Goal: Task Accomplishment & Management: Use online tool/utility

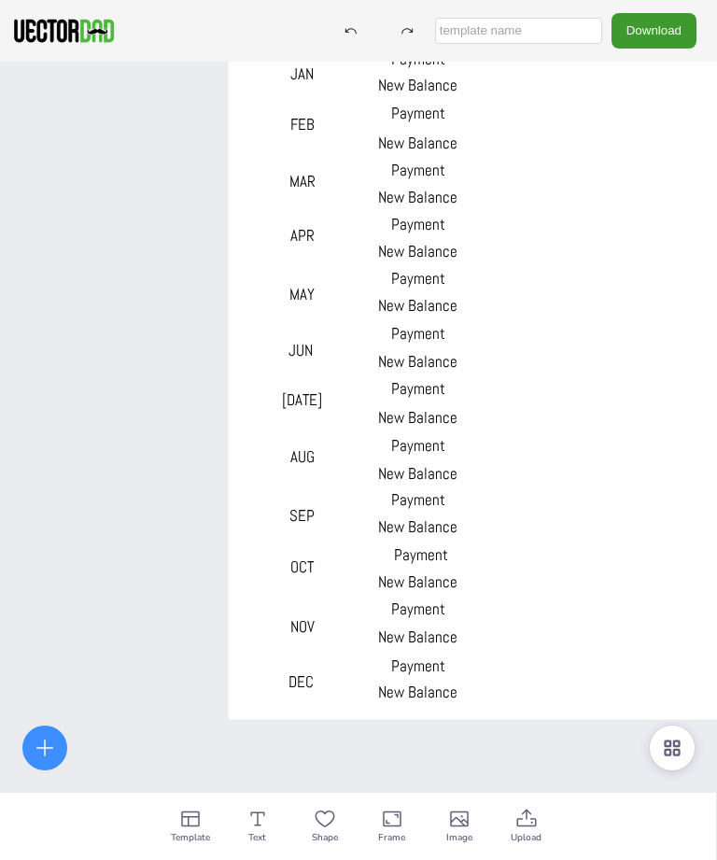
click at [673, 620] on icon at bounding box center [672, 747] width 22 height 22
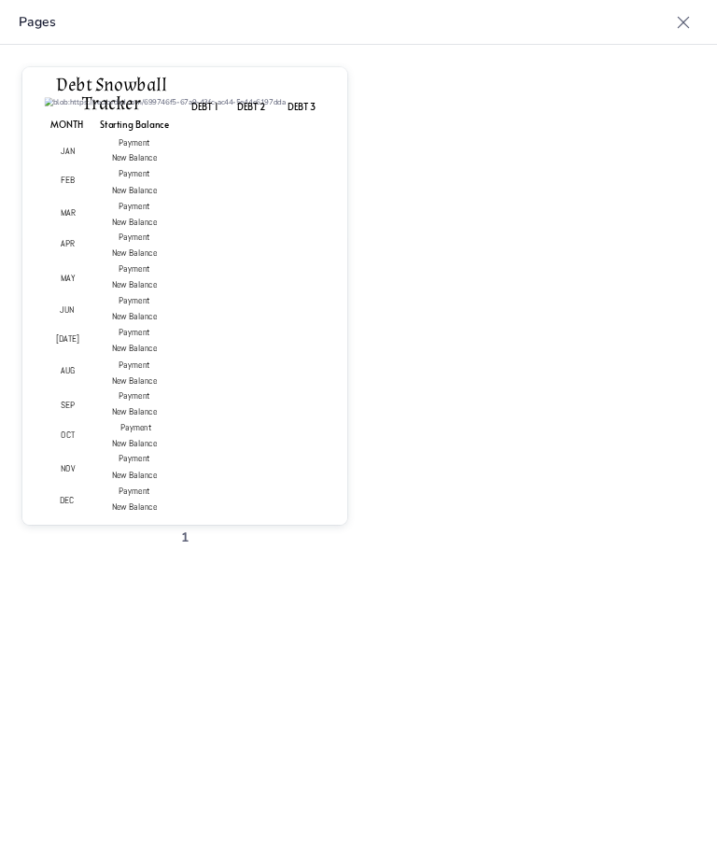
click at [683, 15] on icon at bounding box center [683, 22] width 19 height 19
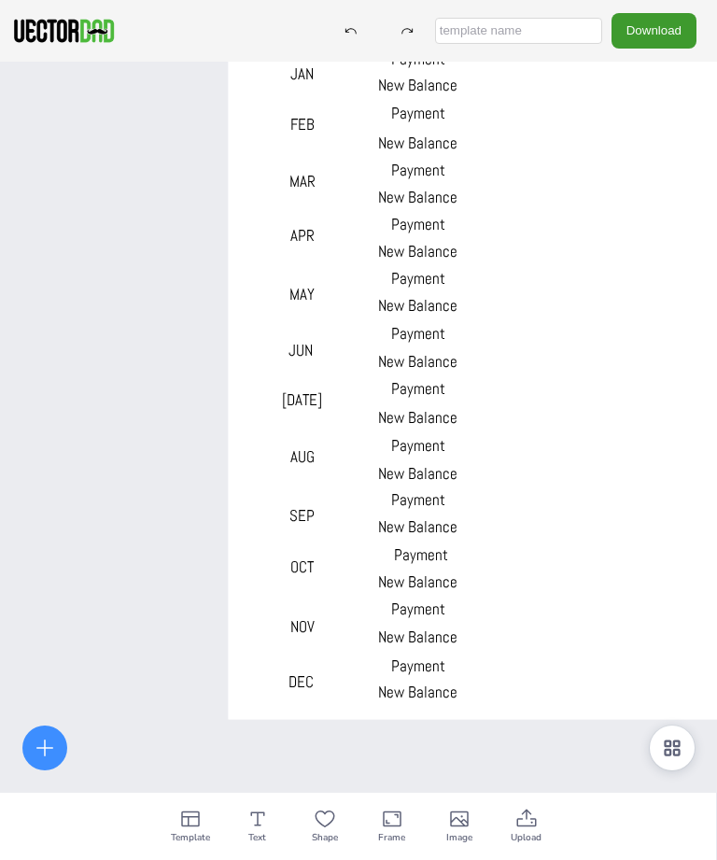
click at [185, 620] on icon at bounding box center [190, 818] width 22 height 22
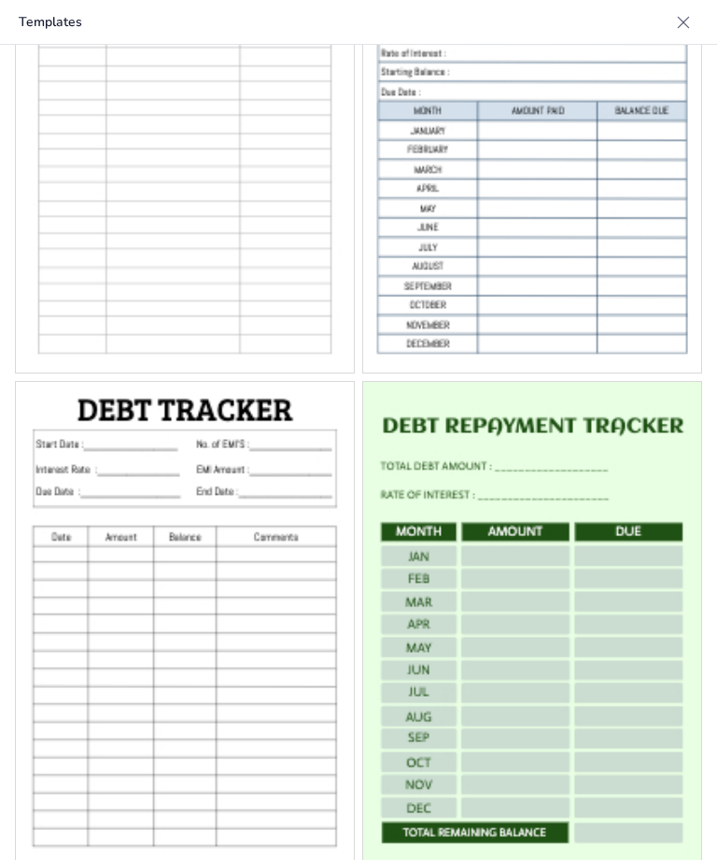
scroll to position [111, 0]
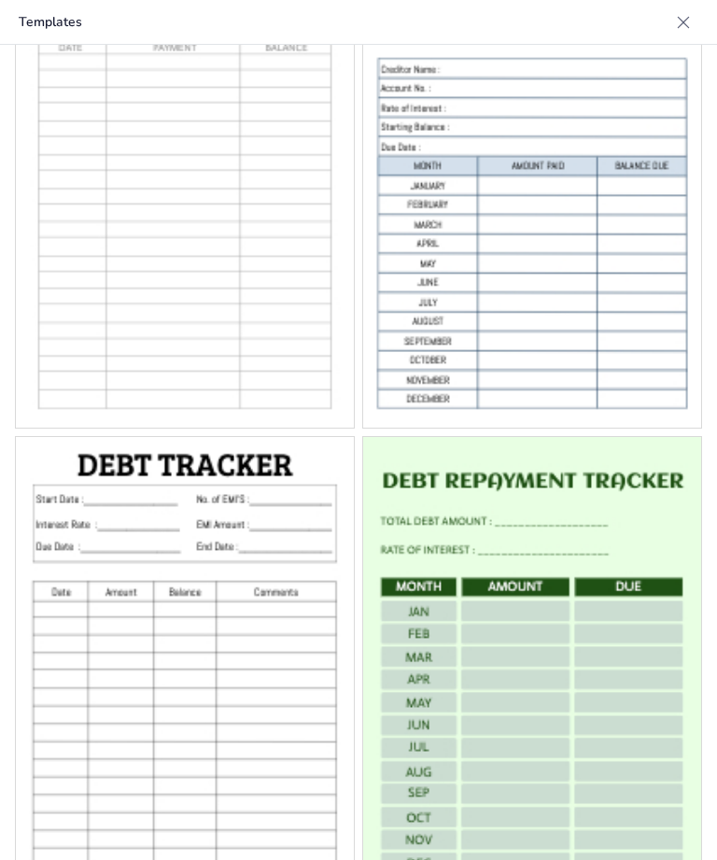
click at [687, 31] on icon at bounding box center [683, 22] width 19 height 19
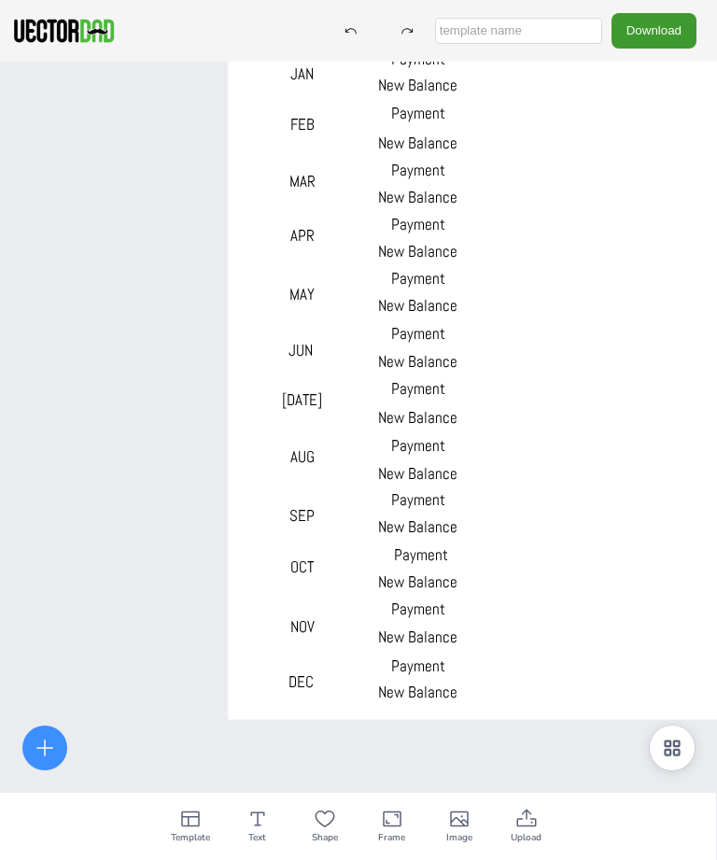
click at [252, 620] on icon at bounding box center [257, 818] width 22 height 22
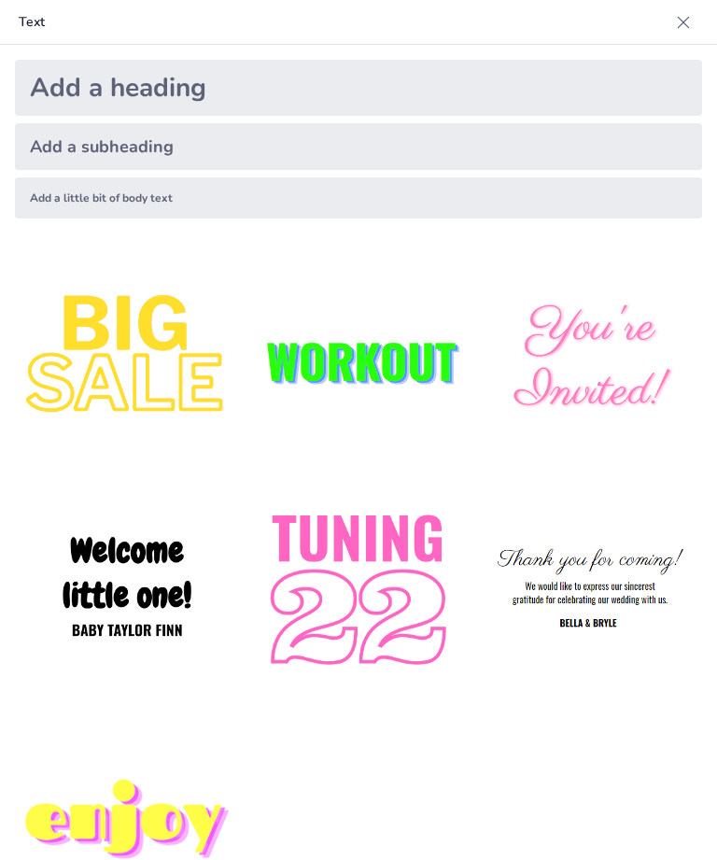
scroll to position [0, 0]
click at [682, 25] on icon at bounding box center [683, 22] width 19 height 19
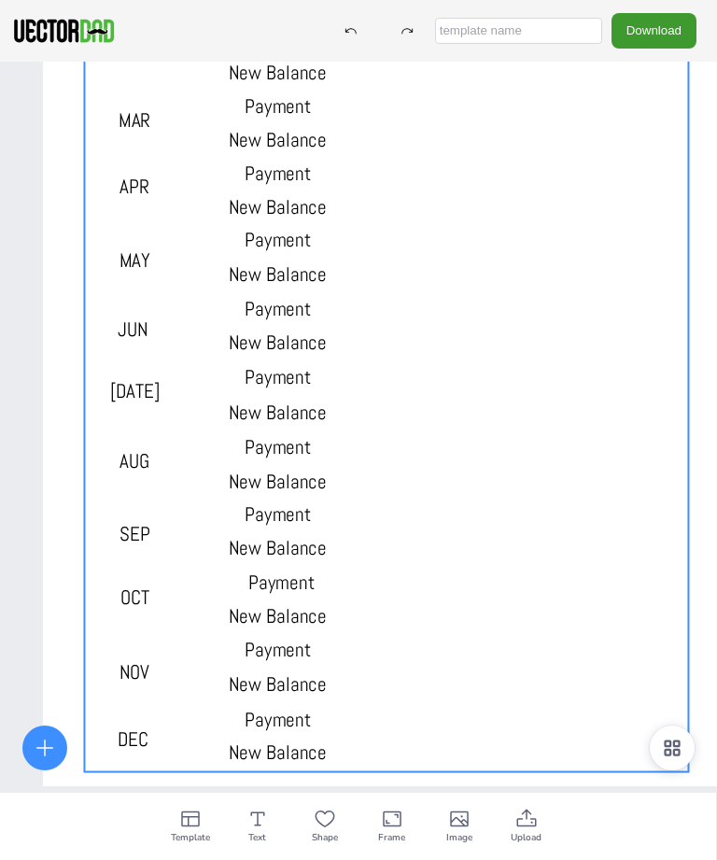
click at [453, 408] on div at bounding box center [386, 322] width 604 height 899
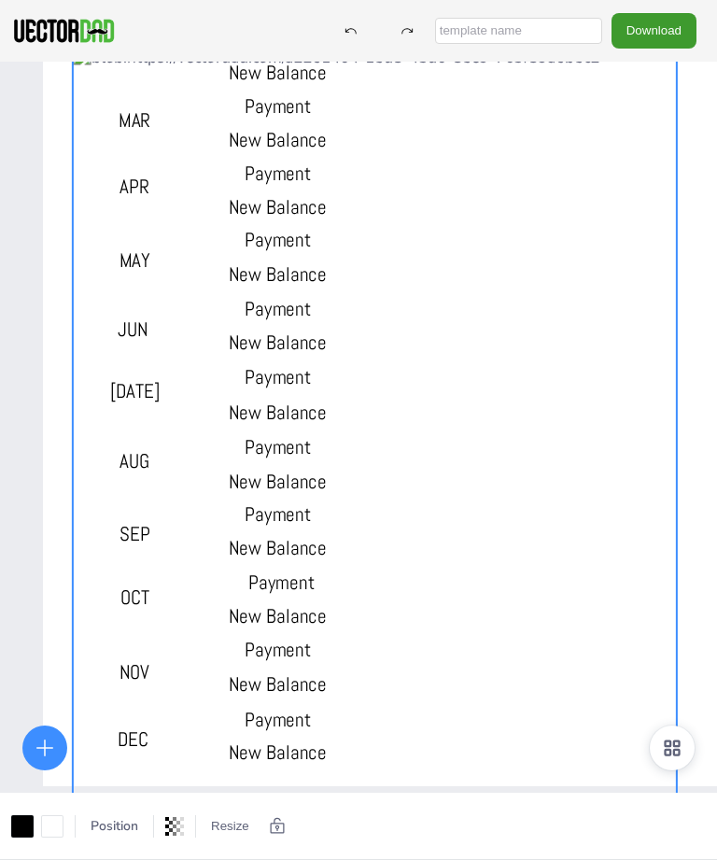
click at [21, 526] on div "DEBT 1 DEBT 2 DEBT 3 MONTH Starting Balance Payment New Balance Payment New Bal…" at bounding box center [358, 492] width 717 height 860
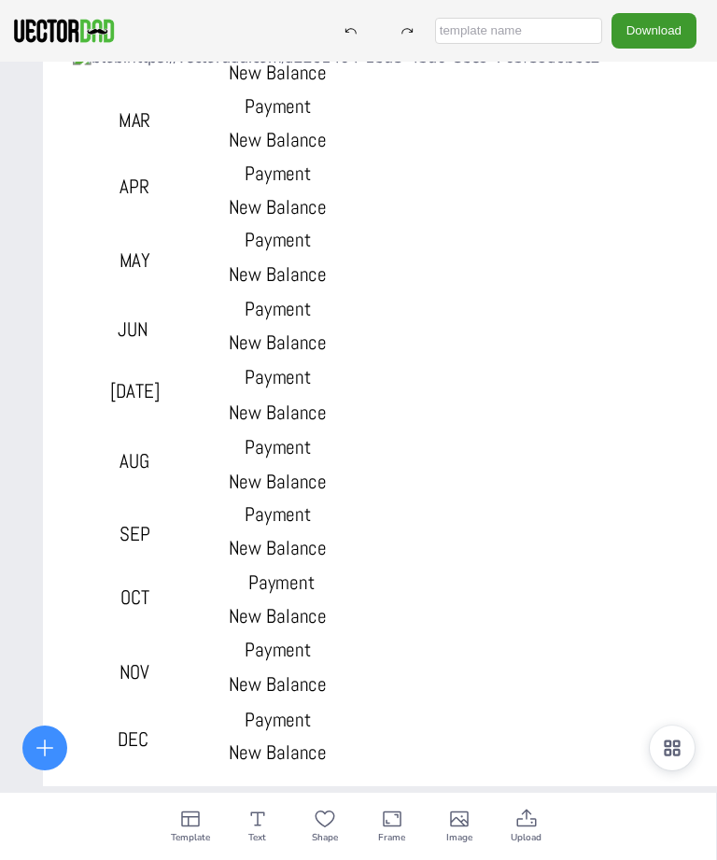
click at [389, 620] on icon at bounding box center [392, 819] width 19 height 16
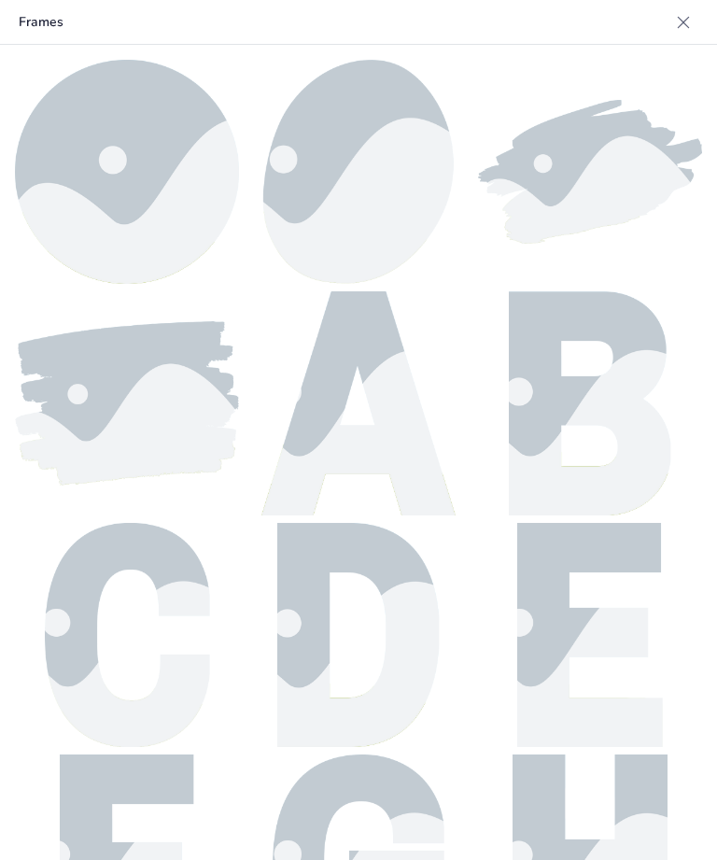
click at [687, 21] on icon at bounding box center [683, 22] width 19 height 19
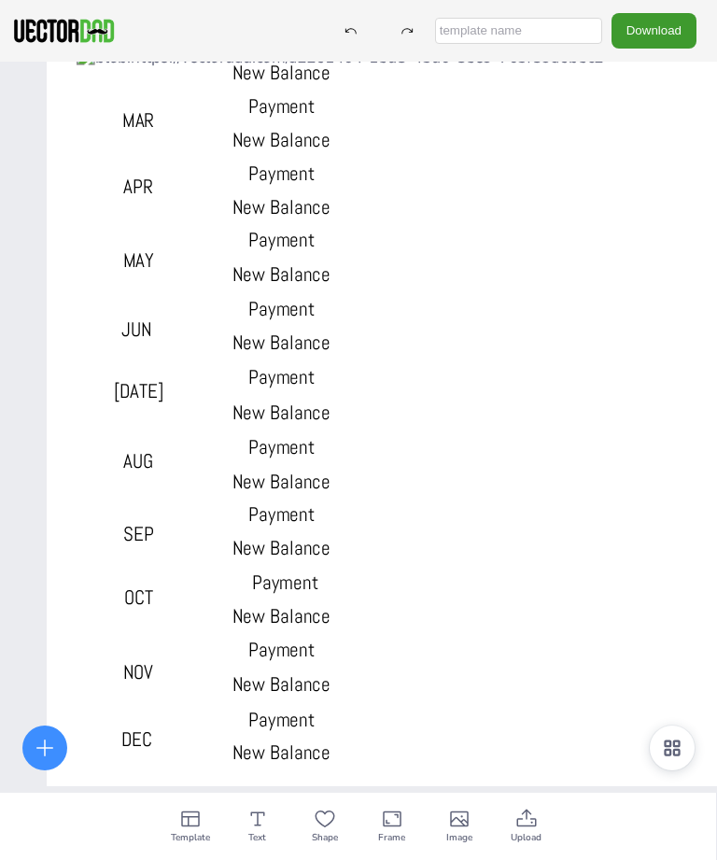
click at [605, 462] on div at bounding box center [379, 496] width 604 height 899
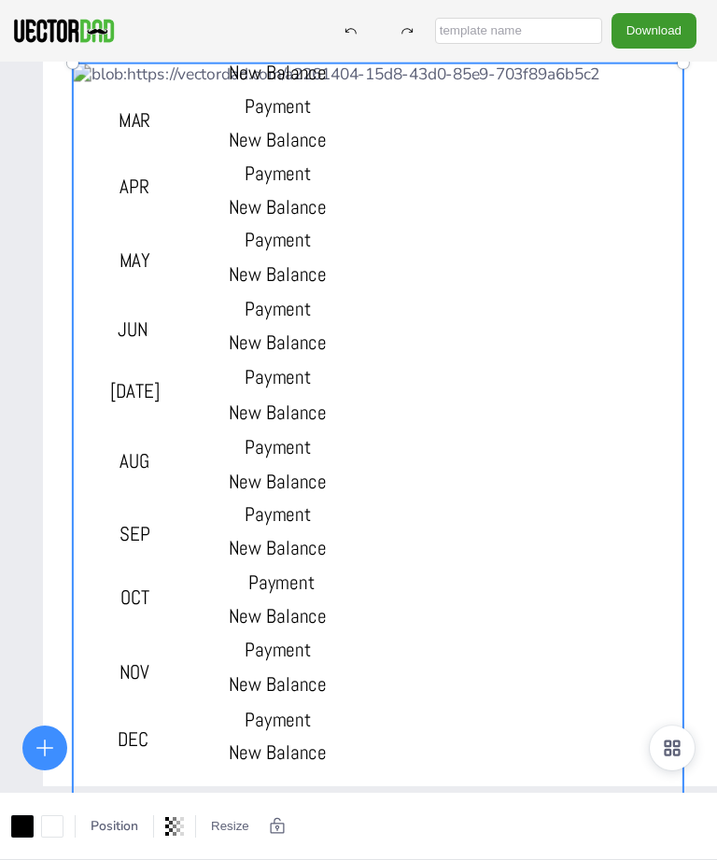
click at [32, 563] on div "DEBT 1 DEBT 2 DEBT 3 MONTH Starting Balance Payment New Balance Payment New Bal…" at bounding box center [358, 492] width 717 height 860
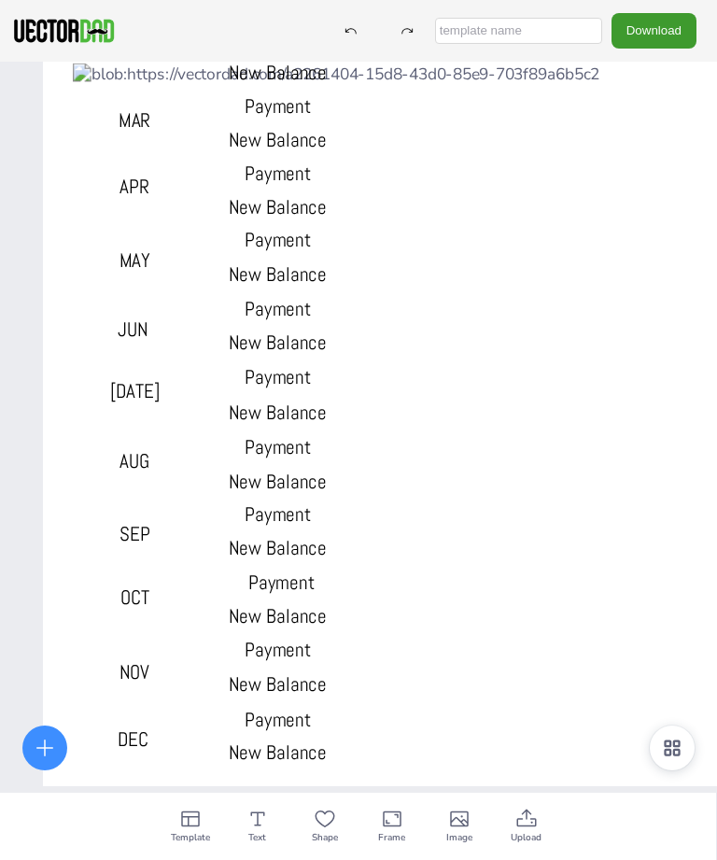
click at [64, 585] on div at bounding box center [386, 299] width 687 height 973
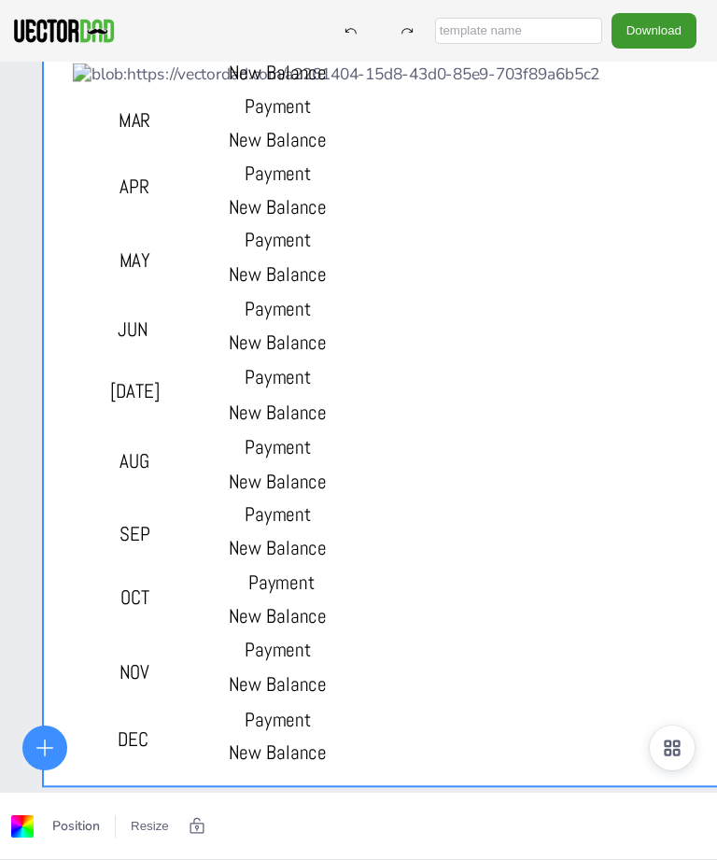
click at [49, 620] on div at bounding box center [386, 299] width 687 height 973
click at [145, 620] on button "Resize" at bounding box center [149, 826] width 53 height 30
click at [167, 620] on li "A4 (8.25in x 11.75in)" at bounding box center [201, 817] width 157 height 36
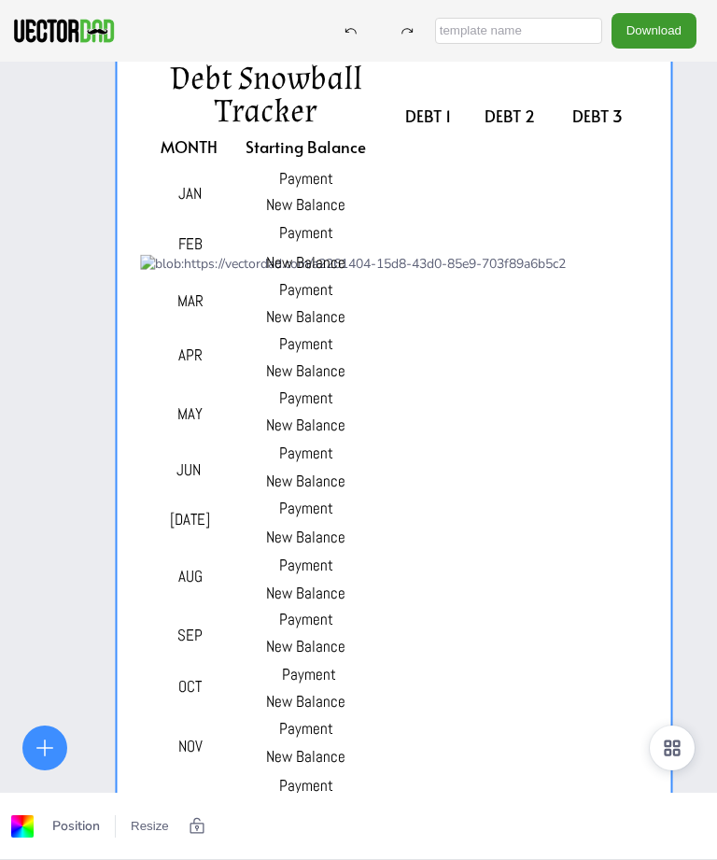
click at [661, 416] on div at bounding box center [394, 446] width 555 height 786
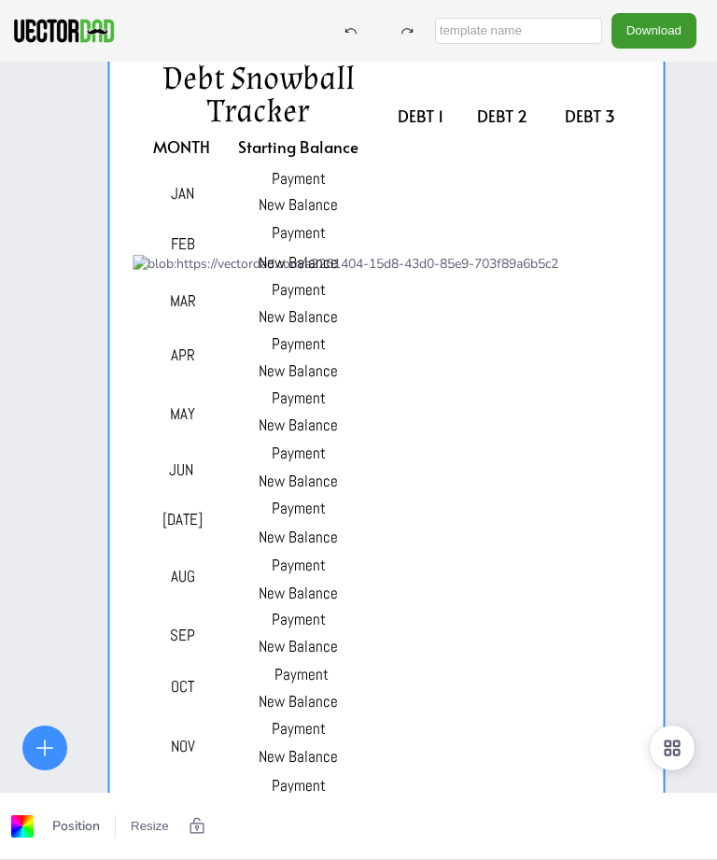
click at [49, 620] on div "DEBT 1 DEBT 2 DEBT 3 MONTH Starting Balance Payment New Balance Payment New Bal…" at bounding box center [358, 492] width 717 height 860
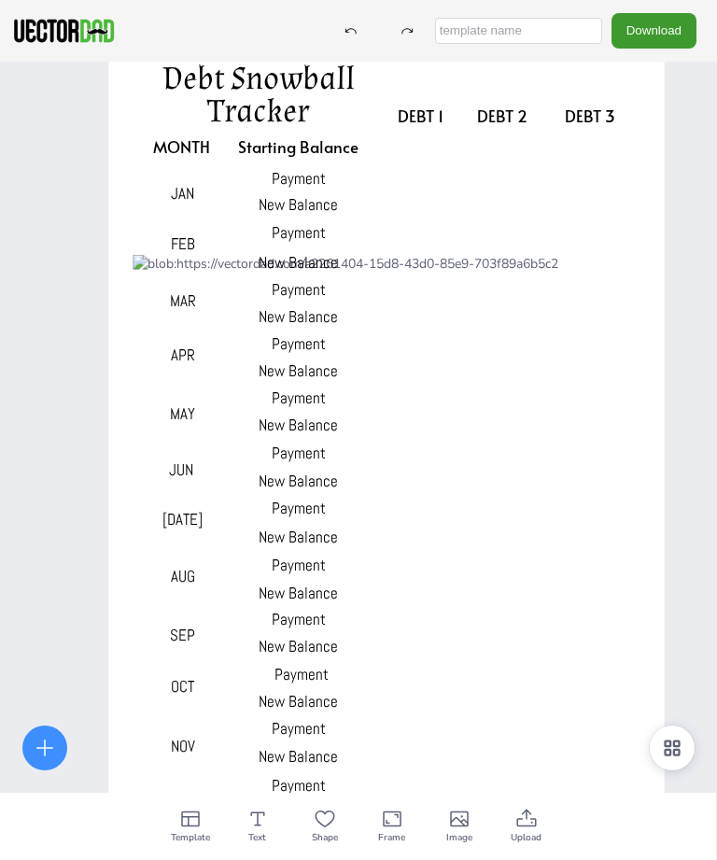
click at [392, 620] on icon at bounding box center [392, 818] width 22 height 22
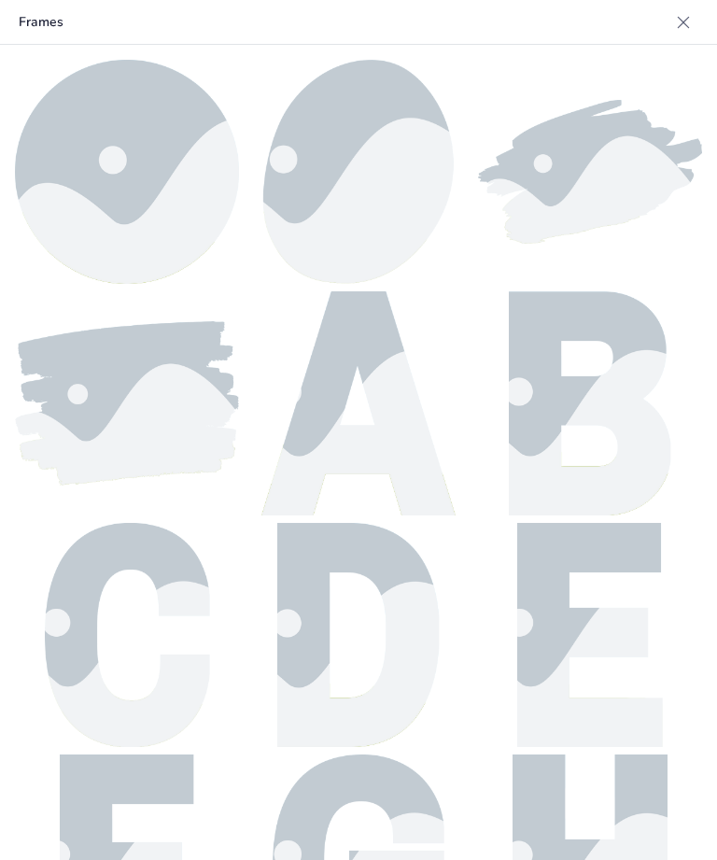
click at [686, 22] on icon at bounding box center [683, 22] width 19 height 19
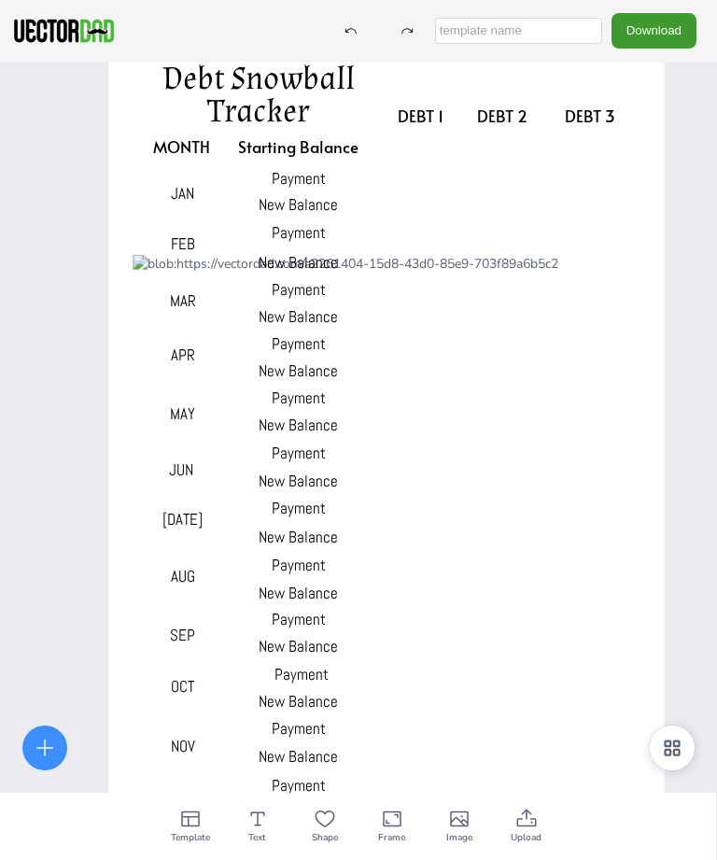
click at [629, 484] on div at bounding box center [386, 446] width 555 height 786
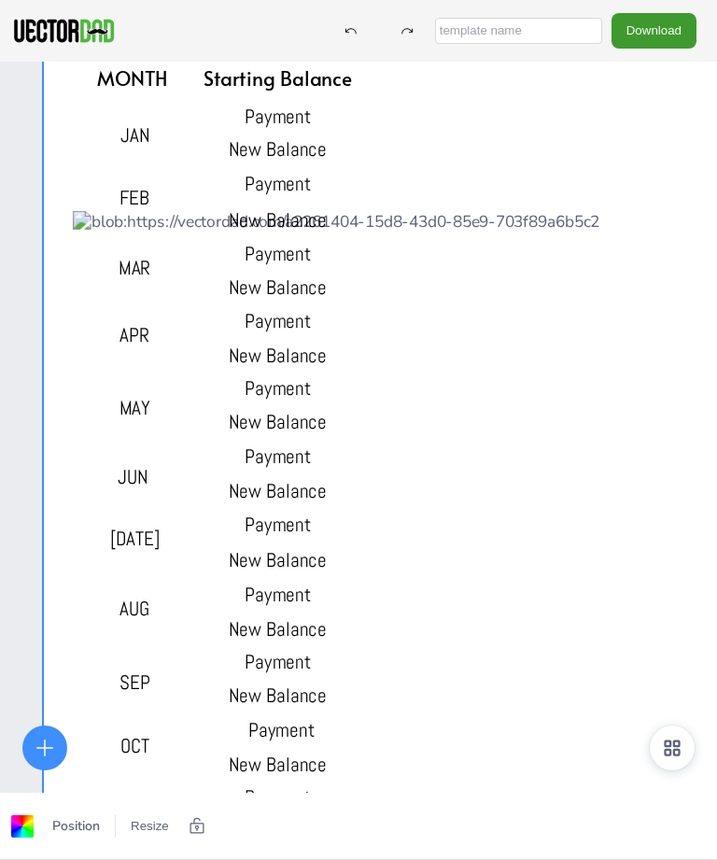
click at [143, 620] on button "Resize" at bounding box center [149, 826] width 53 height 30
click at [172, 620] on li "A4 (8.25in x 11.75in)" at bounding box center [201, 817] width 157 height 36
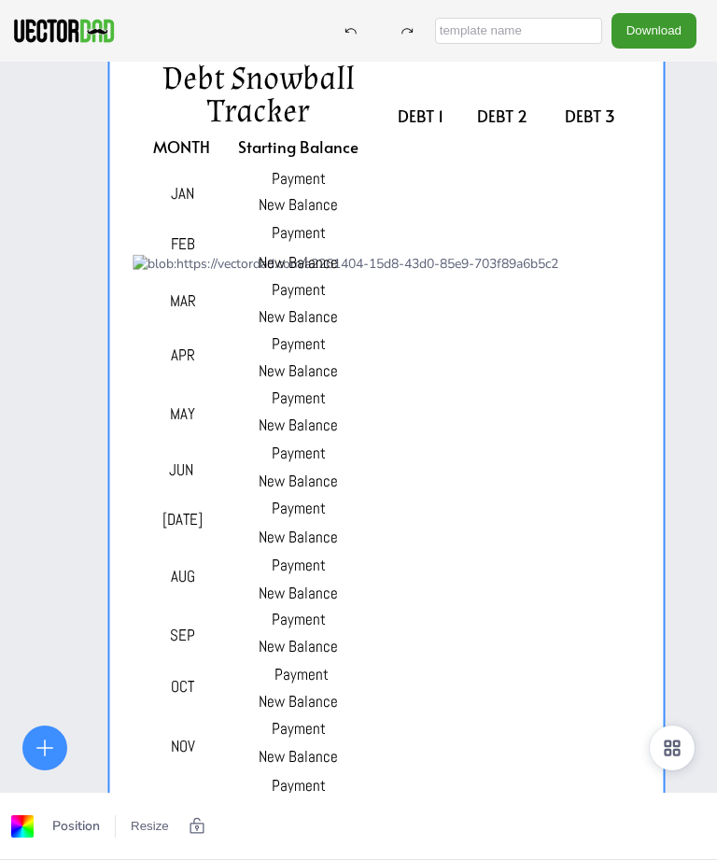
click at [77, 620] on span "Position" at bounding box center [76, 826] width 55 height 18
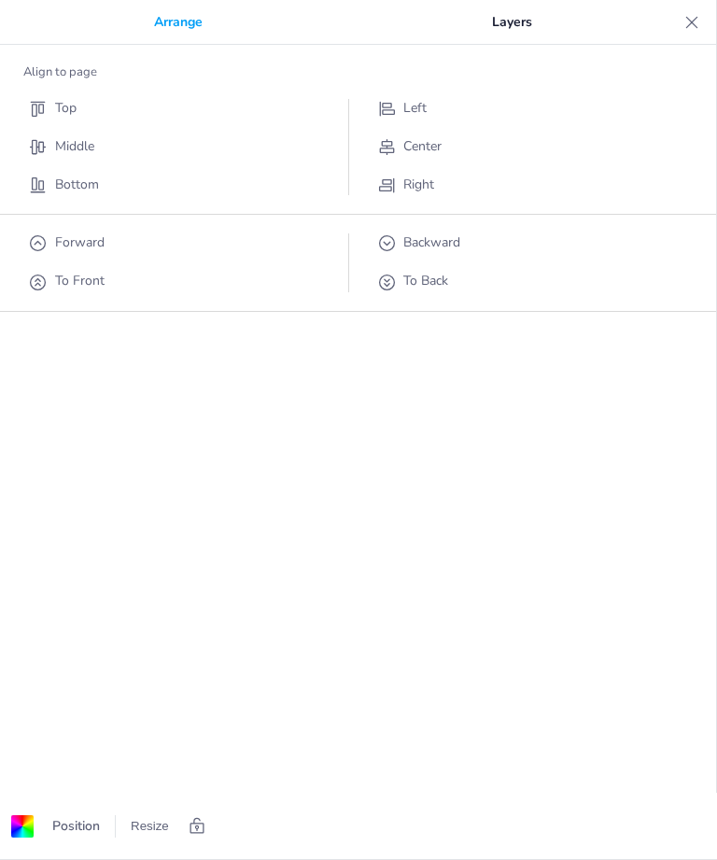
click at [693, 25] on icon at bounding box center [691, 22] width 19 height 19
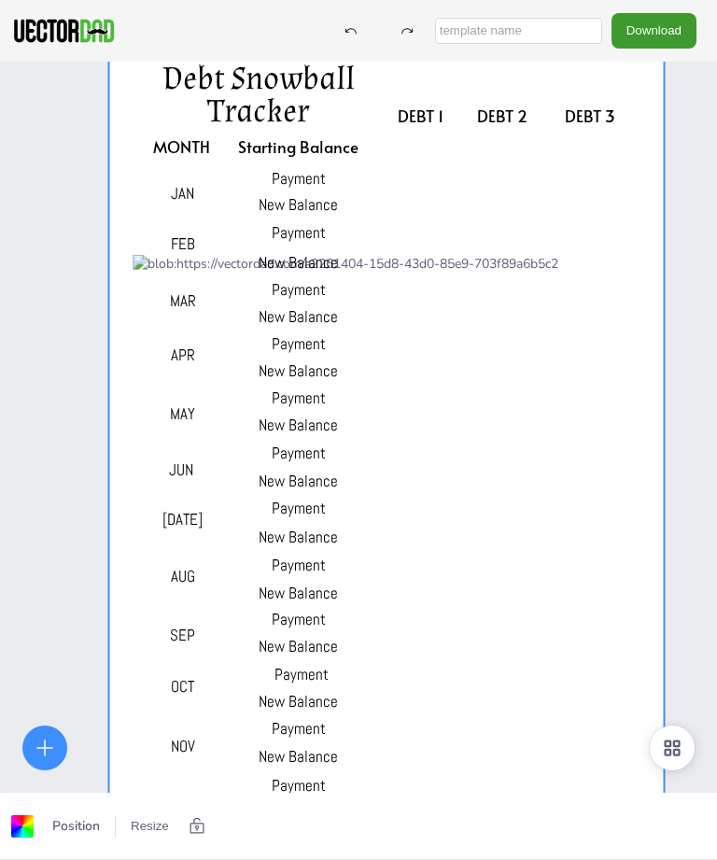
click at [41, 606] on div "DEBT 1 DEBT 2 DEBT 3 MONTH Starting Balance Payment New Balance Payment New Bal…" at bounding box center [358, 492] width 717 height 860
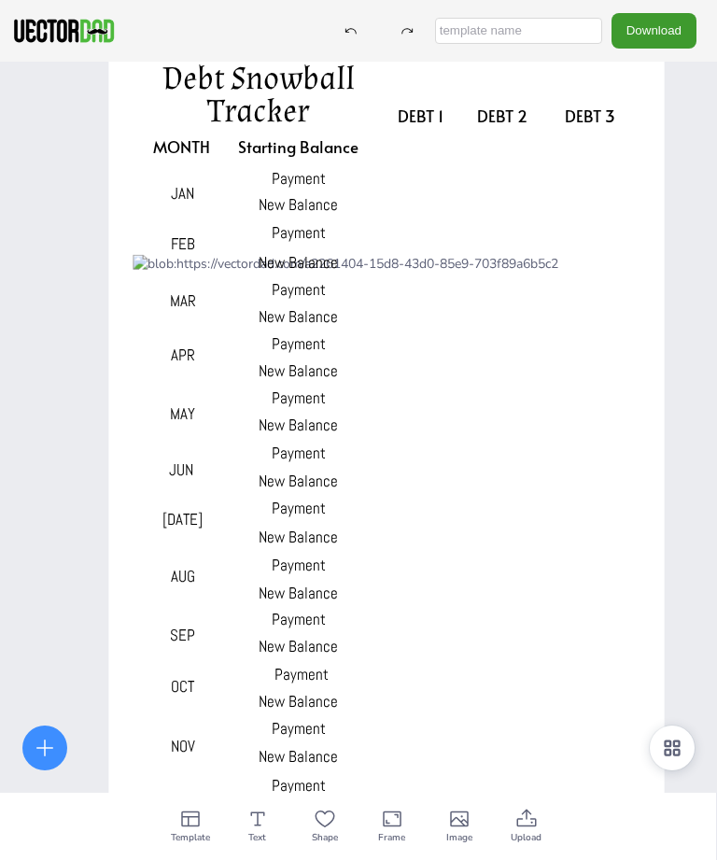
click at [358, 33] on icon at bounding box center [350, 30] width 13 height 13
click at [368, 21] on div at bounding box center [351, 31] width 34 height 34
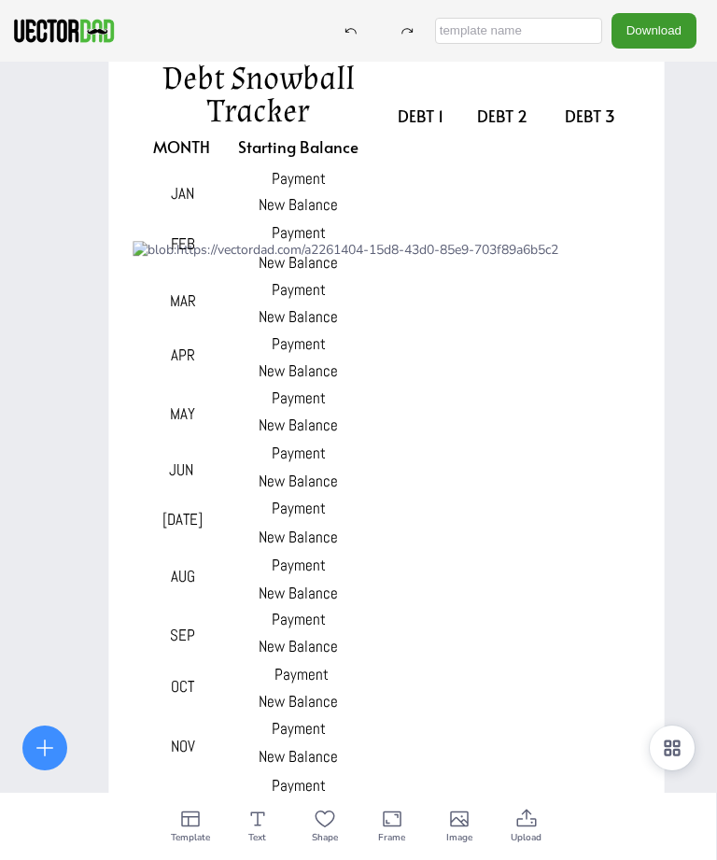
click at [368, 31] on div at bounding box center [351, 31] width 34 height 34
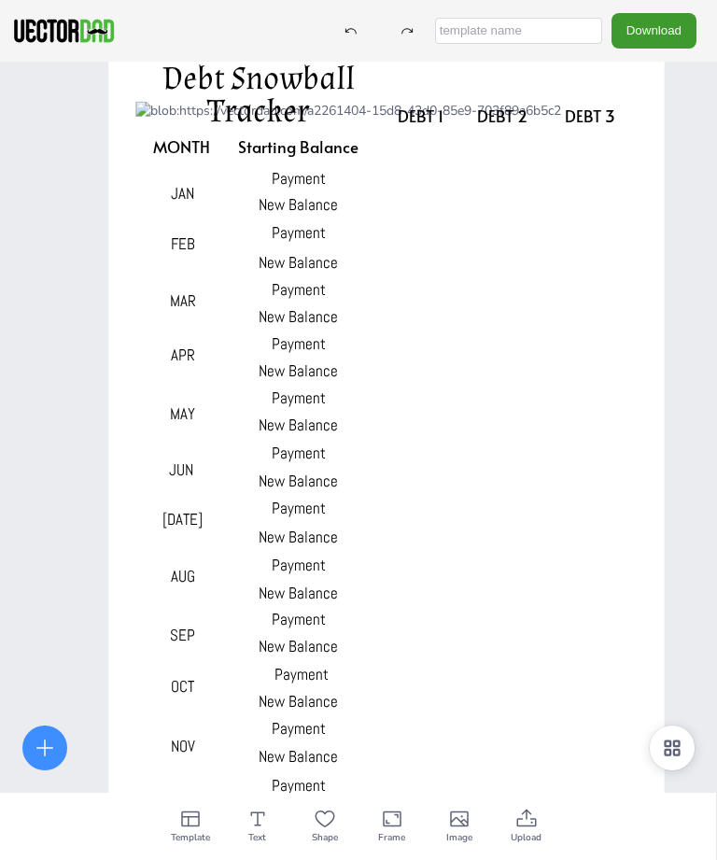
click at [663, 35] on button "Download" at bounding box center [653, 30] width 85 height 35
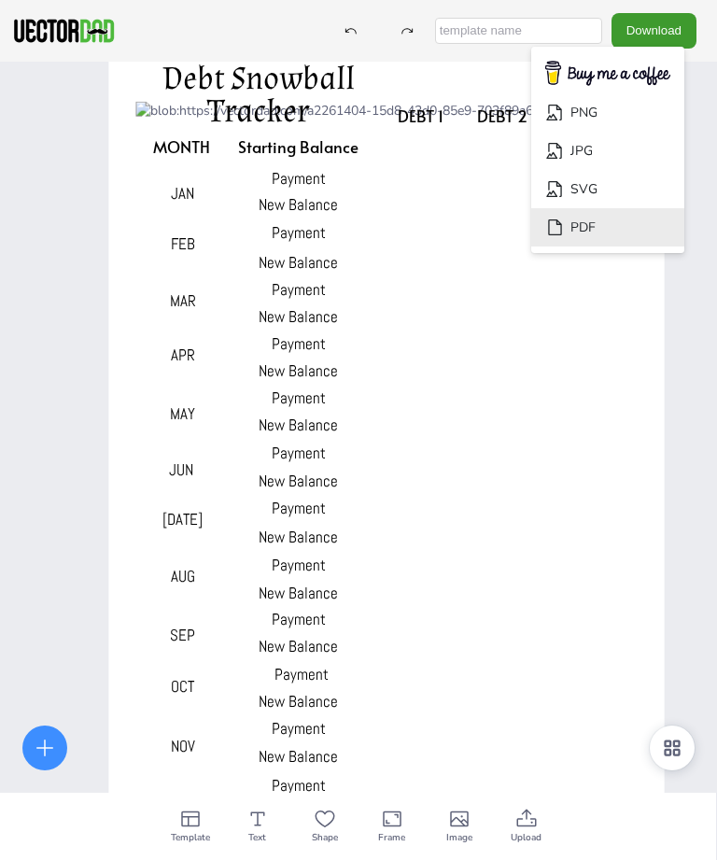
click at [621, 221] on li "PDF" at bounding box center [607, 227] width 153 height 38
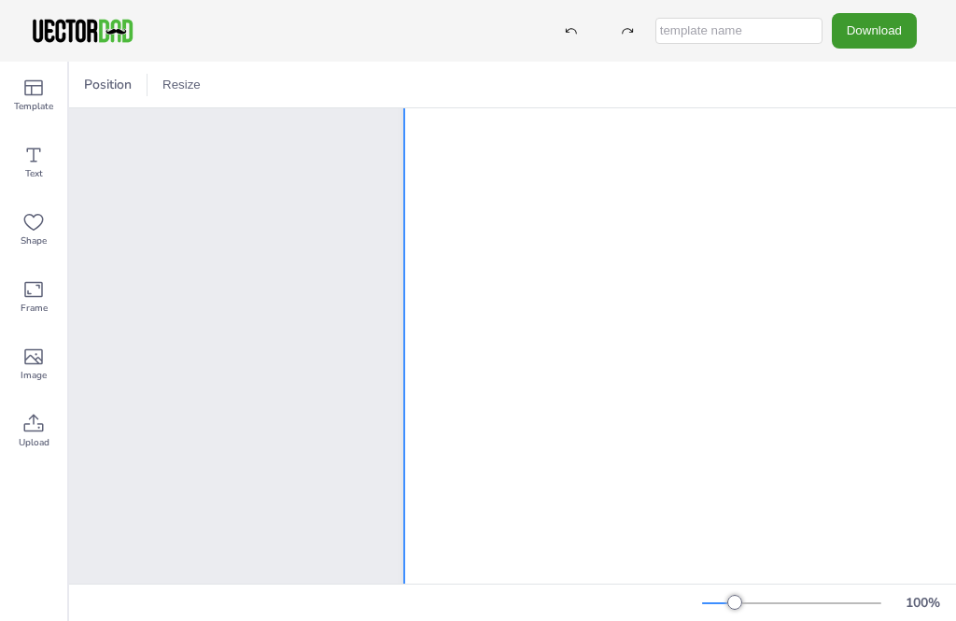
click at [841, 158] on div at bounding box center [689, 373] width 571 height 738
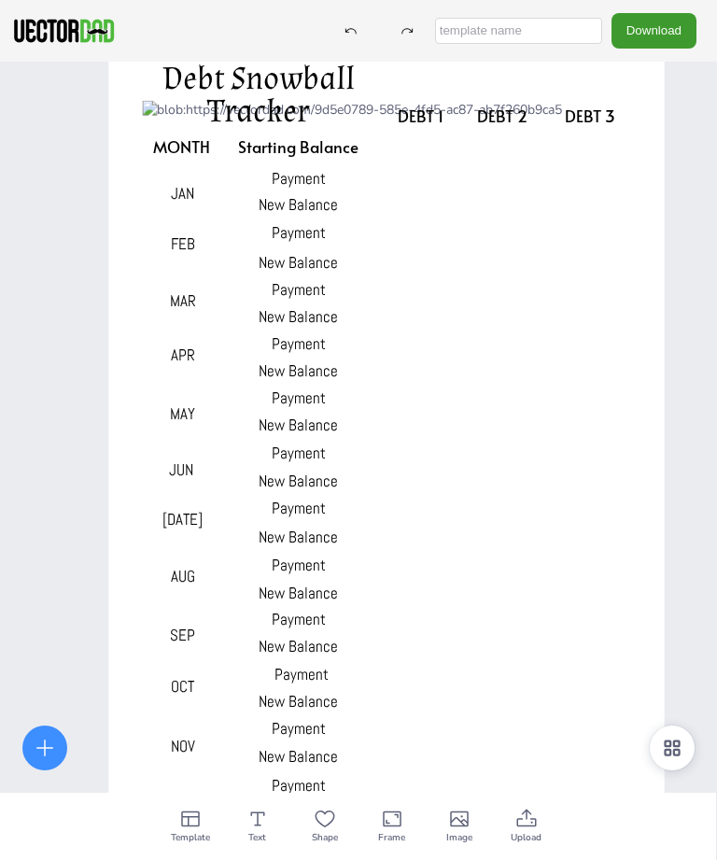
click at [580, 33] on input "text" at bounding box center [518, 31] width 167 height 26
type input "Will"
click at [672, 31] on button "Download" at bounding box center [653, 30] width 85 height 35
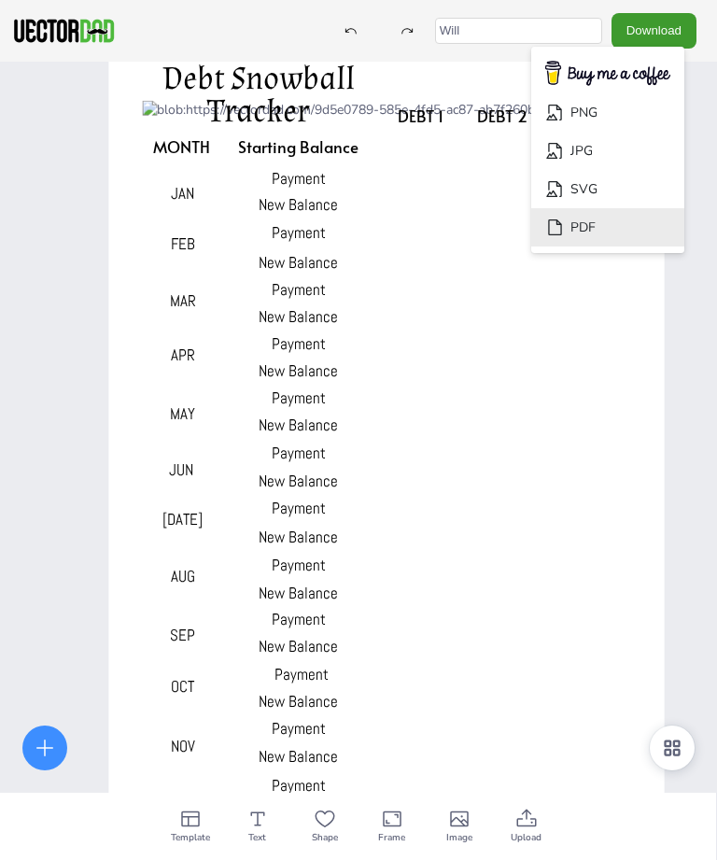
click at [622, 221] on li "PDF" at bounding box center [607, 227] width 153 height 38
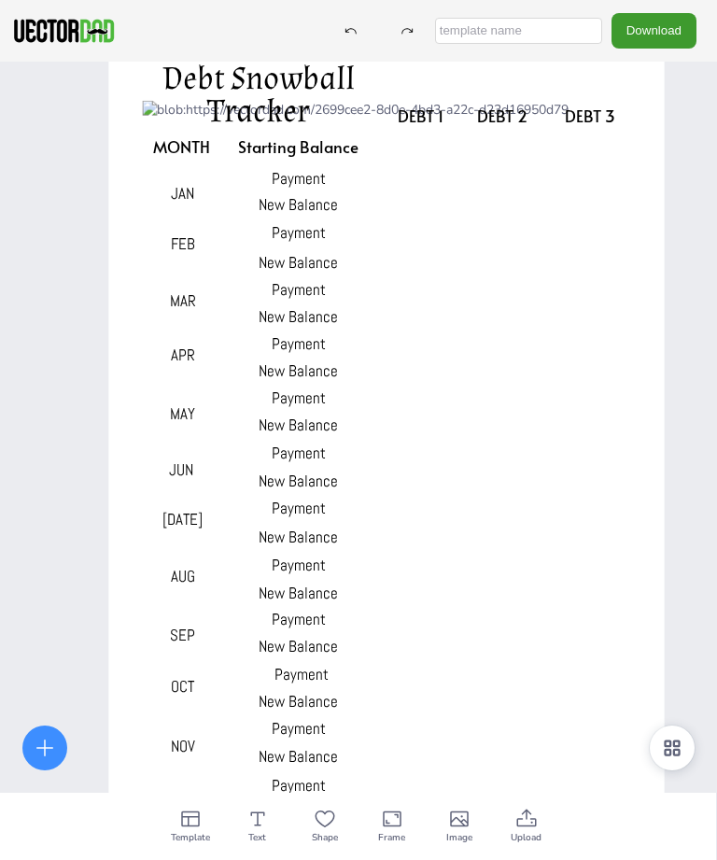
click at [558, 29] on input "text" at bounding box center [518, 31] width 167 height 26
type input "Francia"
click at [665, 24] on button "Download" at bounding box center [653, 30] width 85 height 35
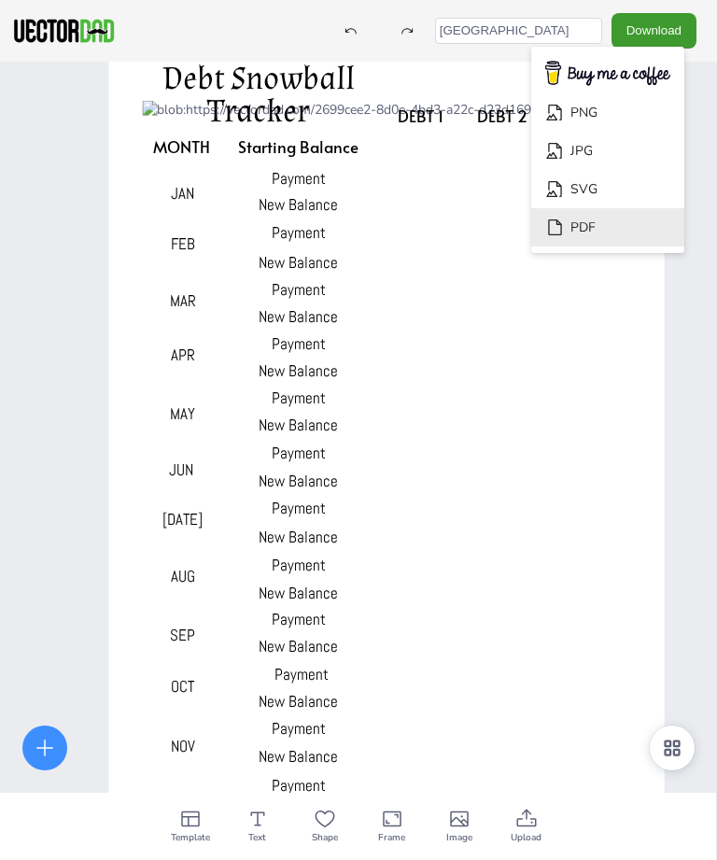
click at [610, 229] on li "PDF" at bounding box center [607, 227] width 153 height 38
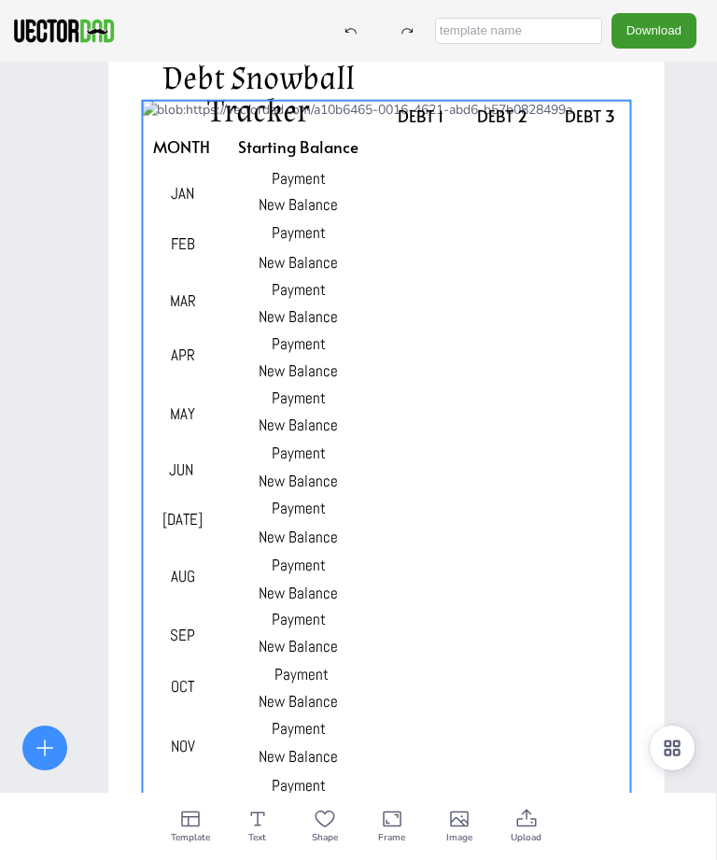
click at [586, 405] on div at bounding box center [386, 464] width 488 height 727
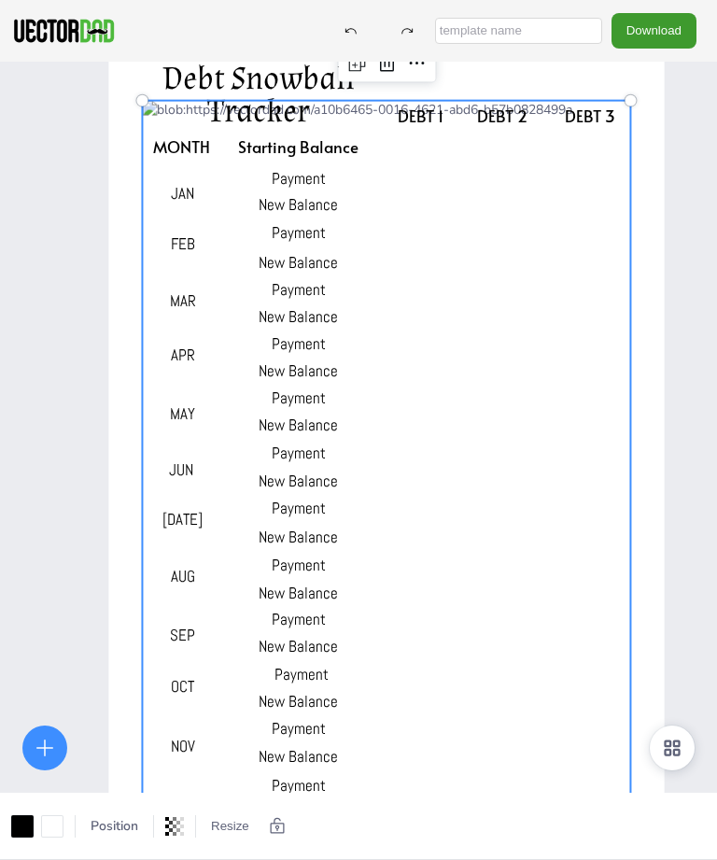
click at [575, 31] on input "text" at bounding box center [518, 31] width 167 height 26
type input "Francia"
click at [678, 33] on button "Download" at bounding box center [653, 30] width 85 height 35
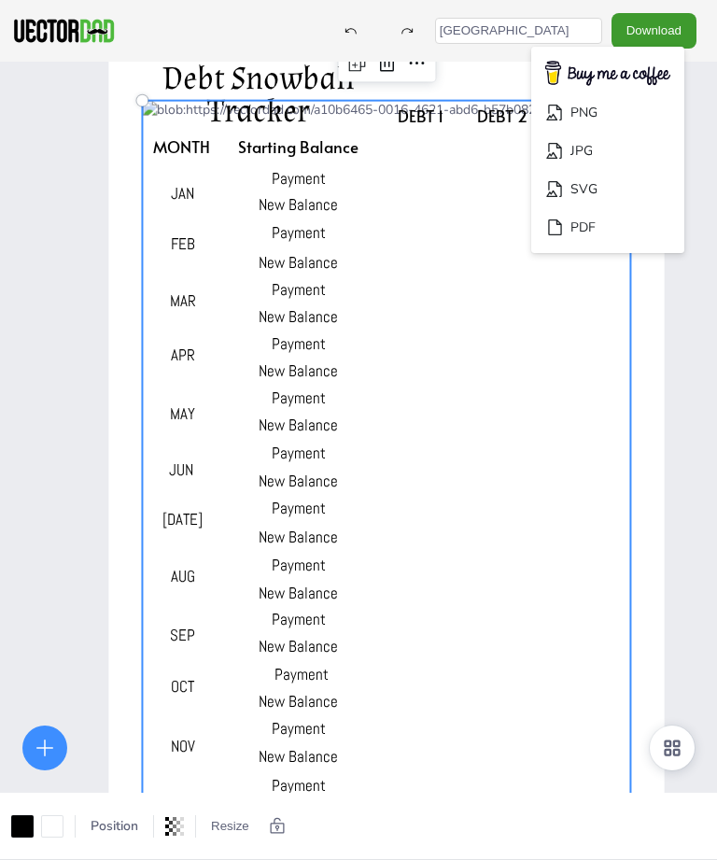
click at [617, 231] on li "PDF" at bounding box center [607, 227] width 153 height 38
